Goal: Task Accomplishment & Management: Manage account settings

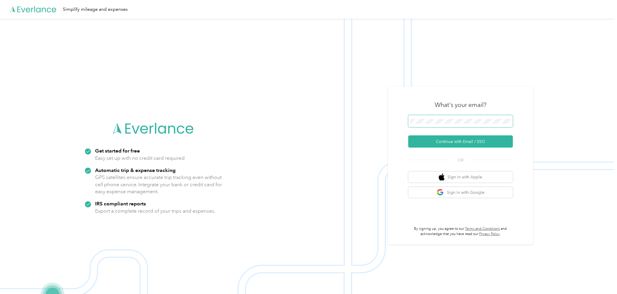
click at [424, 124] on span at bounding box center [460, 121] width 105 height 12
click at [452, 142] on button "Continue with Email / SSO" at bounding box center [460, 141] width 105 height 12
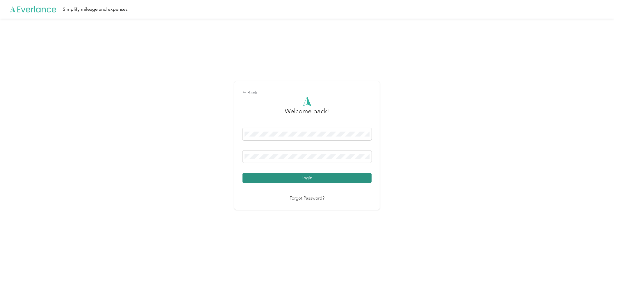
click at [321, 178] on button "Login" at bounding box center [306, 178] width 129 height 10
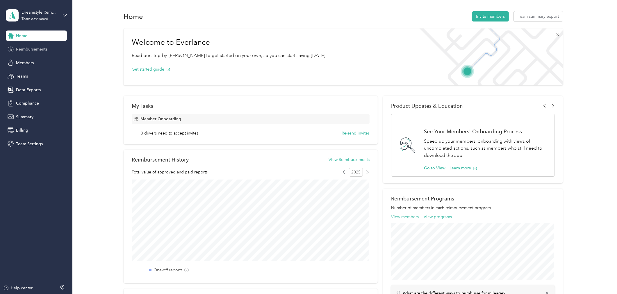
click at [25, 49] on span "Reimbursements" at bounding box center [31, 49] width 31 height 6
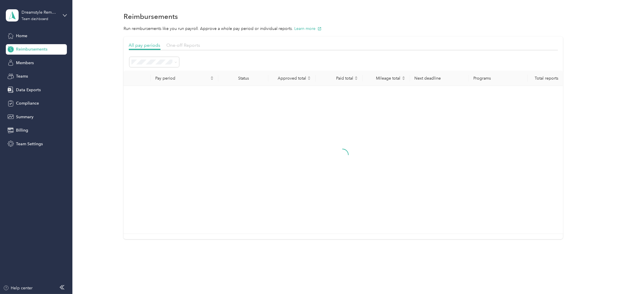
click at [185, 45] on span "One-off Reports" at bounding box center [183, 45] width 34 height 6
